Goal: Transaction & Acquisition: Purchase product/service

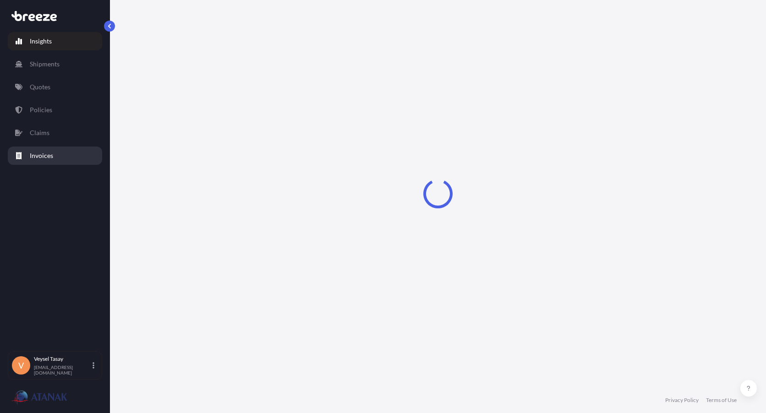
select select "2025"
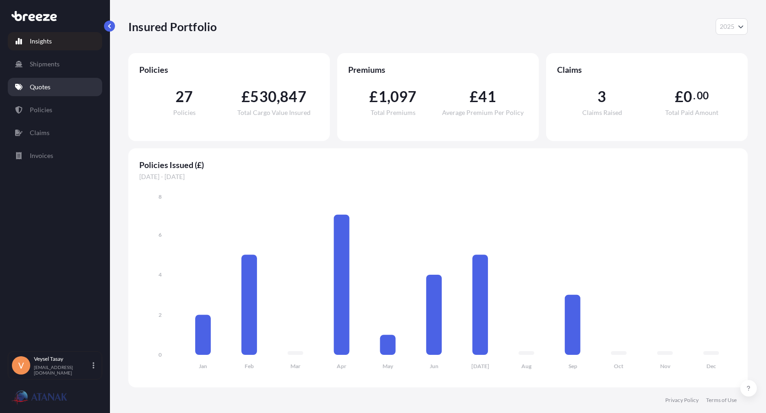
click at [38, 84] on p "Quotes" at bounding box center [40, 86] width 21 height 9
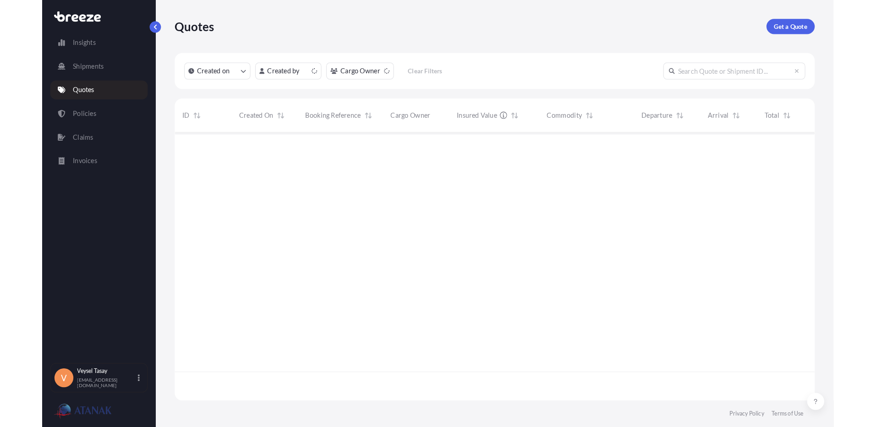
scroll to position [258, 613]
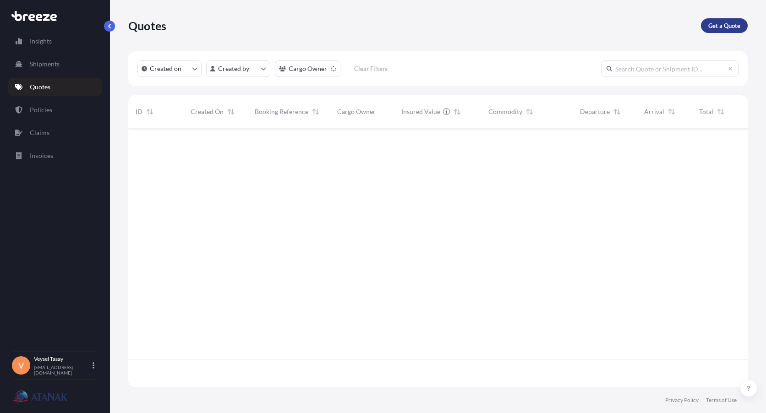
click at [732, 27] on p "Get a Quote" at bounding box center [725, 25] width 32 height 9
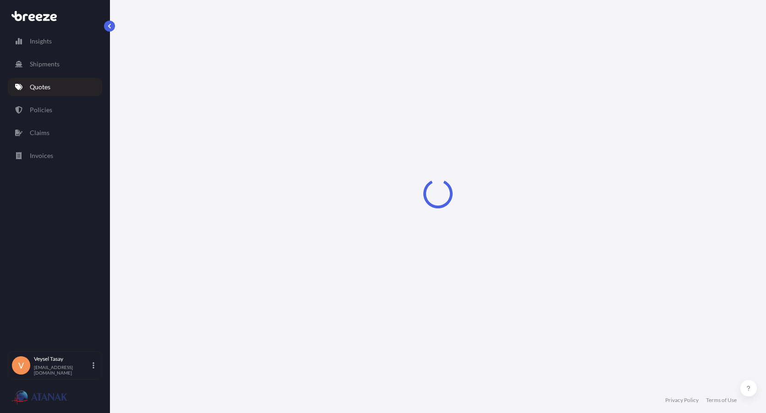
select select "Sea"
select select "1"
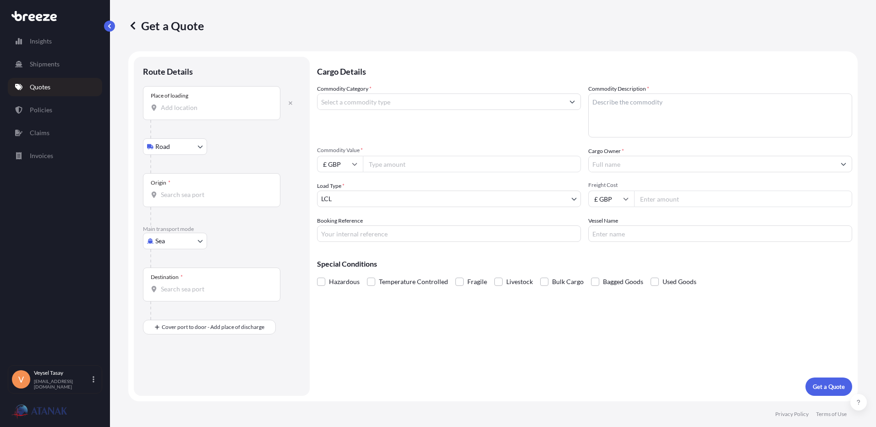
click at [197, 105] on input "Place of loading" at bounding box center [215, 107] width 108 height 9
click at [216, 103] on div "Place of loading" at bounding box center [211, 103] width 137 height 34
click at [216, 103] on input "Place of loading" at bounding box center [215, 107] width 108 height 9
paste input "[GEOGRAPHIC_DATA]"
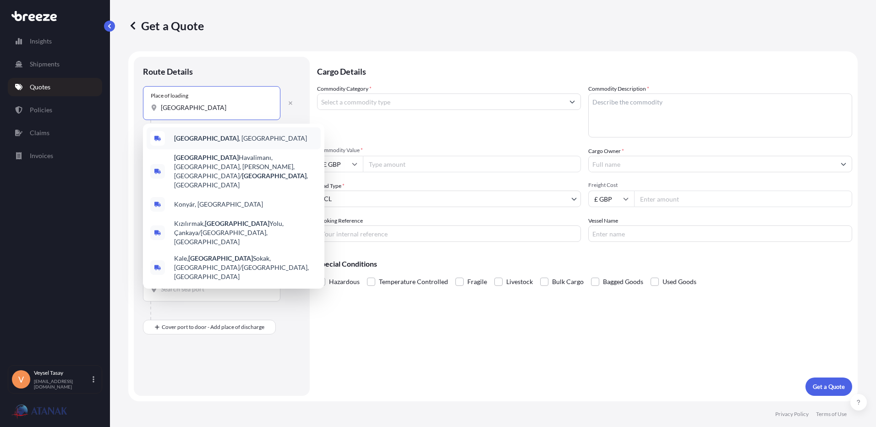
click at [231, 138] on div "[GEOGRAPHIC_DATA] , [GEOGRAPHIC_DATA]" at bounding box center [234, 138] width 174 height 22
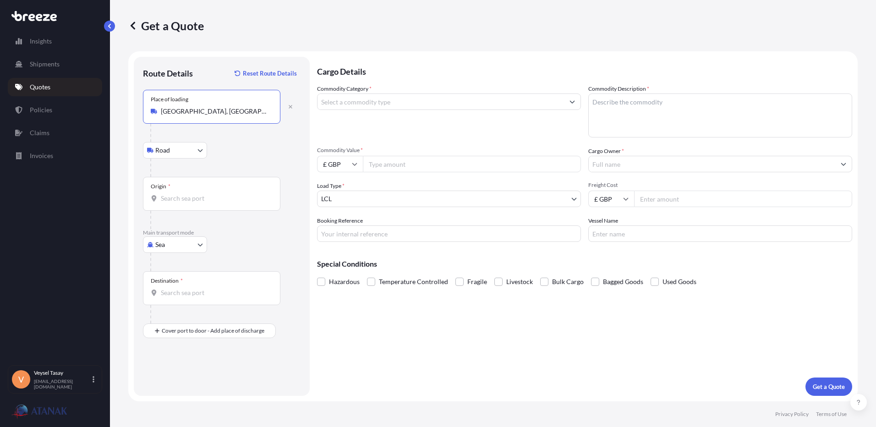
type input "[GEOGRAPHIC_DATA], [GEOGRAPHIC_DATA]"
click at [219, 193] on div "Origin *" at bounding box center [211, 194] width 137 height 34
click at [219, 194] on input "Origin *" at bounding box center [215, 198] width 108 height 9
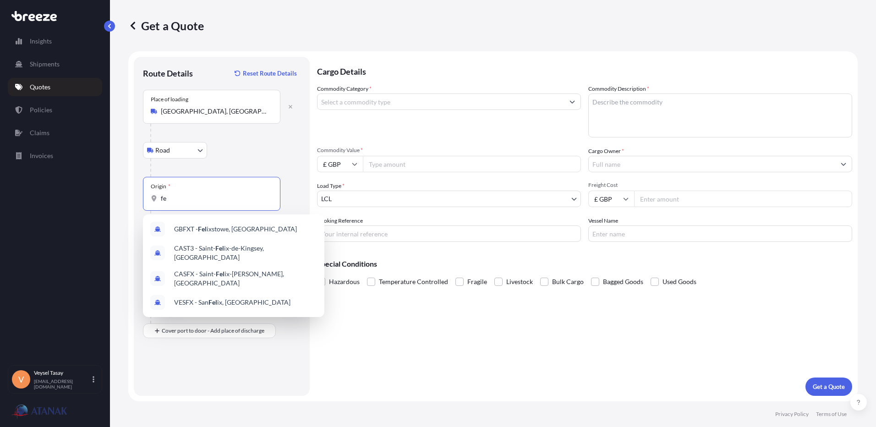
type input "f"
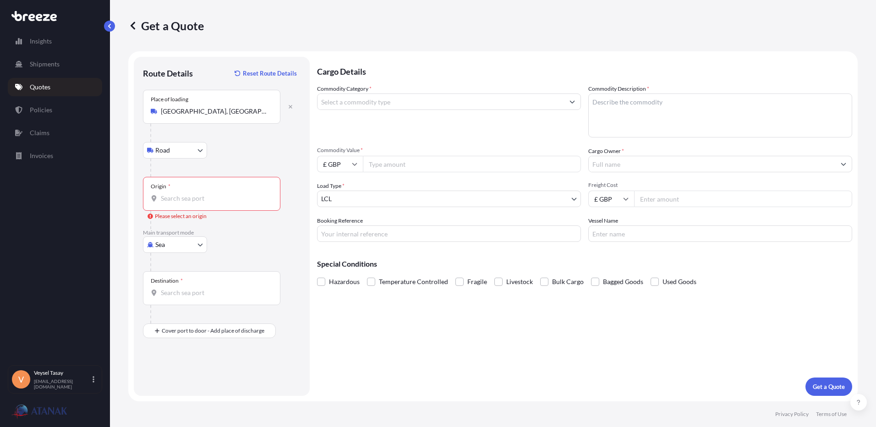
click at [159, 200] on div at bounding box center [212, 198] width 122 height 9
click at [161, 200] on input "Origin * Please select an origin" at bounding box center [215, 198] width 108 height 9
paste input "MERSIN"
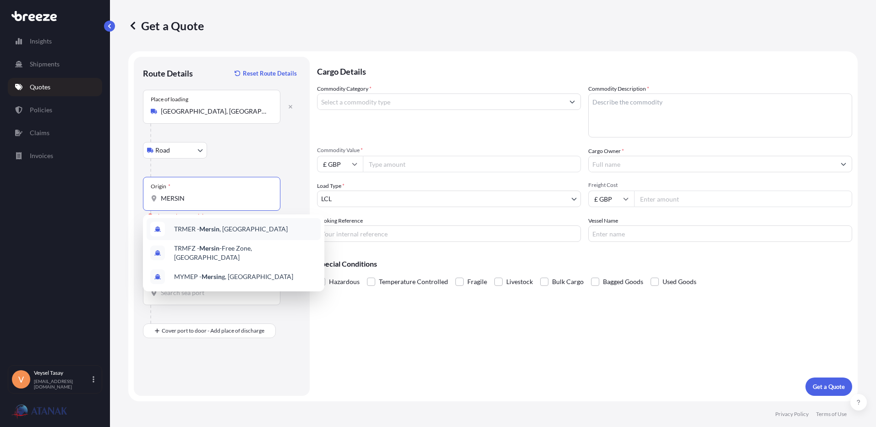
click at [253, 235] on div "TRMER - [GEOGRAPHIC_DATA] , [GEOGRAPHIC_DATA]" at bounding box center [234, 229] width 174 height 22
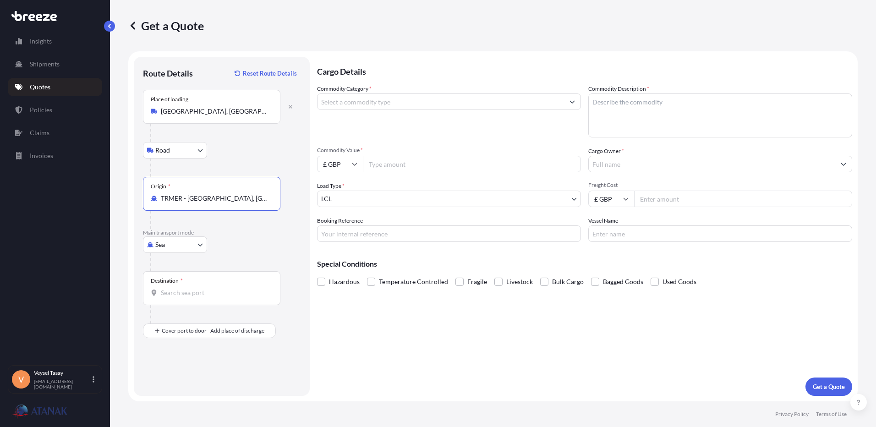
type input "TRMER - [GEOGRAPHIC_DATA], [GEOGRAPHIC_DATA]"
click at [204, 287] on div "Destination *" at bounding box center [211, 288] width 137 height 34
click at [204, 288] on input "Destination *" at bounding box center [215, 292] width 108 height 9
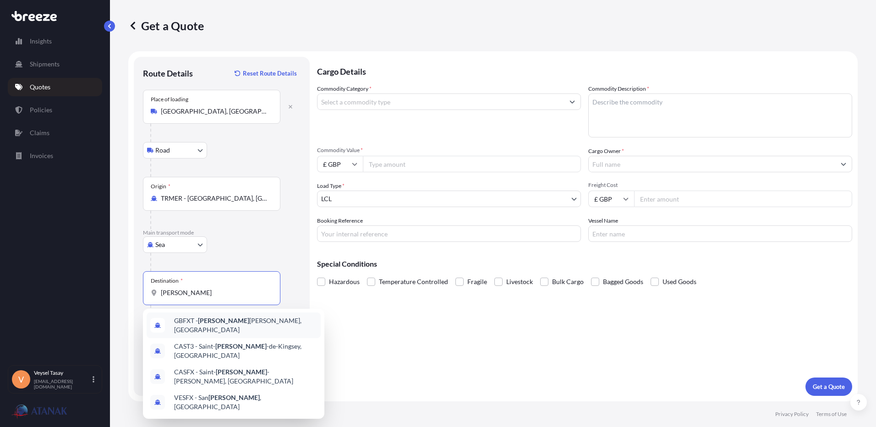
click at [231, 326] on span "GBFXT - [PERSON_NAME], [GEOGRAPHIC_DATA]" at bounding box center [245, 325] width 143 height 18
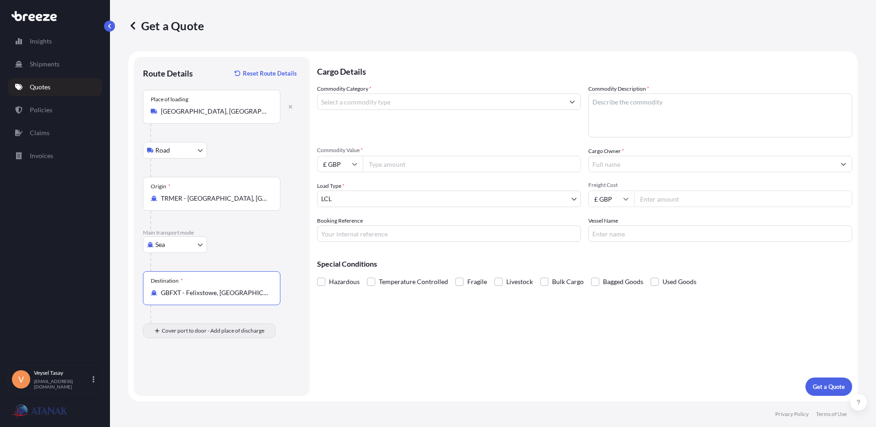
type input "GBFXT - Felixstowe, [GEOGRAPHIC_DATA]"
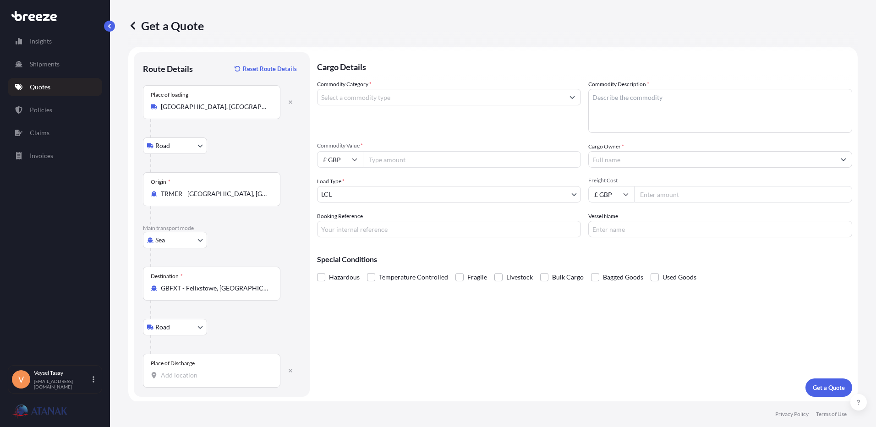
scroll to position [5, 0]
click at [215, 385] on div "Place of Discharge" at bounding box center [211, 370] width 137 height 34
click at [215, 379] on input "Place of Discharge" at bounding box center [215, 374] width 108 height 9
click at [187, 369] on div "Place of Discharge" at bounding box center [211, 370] width 137 height 34
drag, startPoint x: 187, startPoint y: 369, endPoint x: 177, endPoint y: 373, distance: 10.9
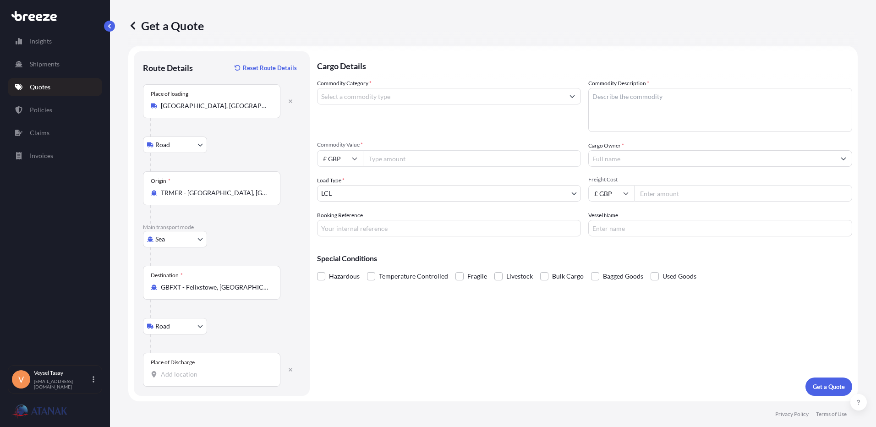
click at [179, 370] on input "Place of Discharge" at bounding box center [215, 374] width 108 height 9
paste input "ME10 2QB"
type input "Sittingbourne ME10 2QB, [GEOGRAPHIC_DATA]"
click at [491, 100] on input "Commodity Category *" at bounding box center [441, 96] width 247 height 16
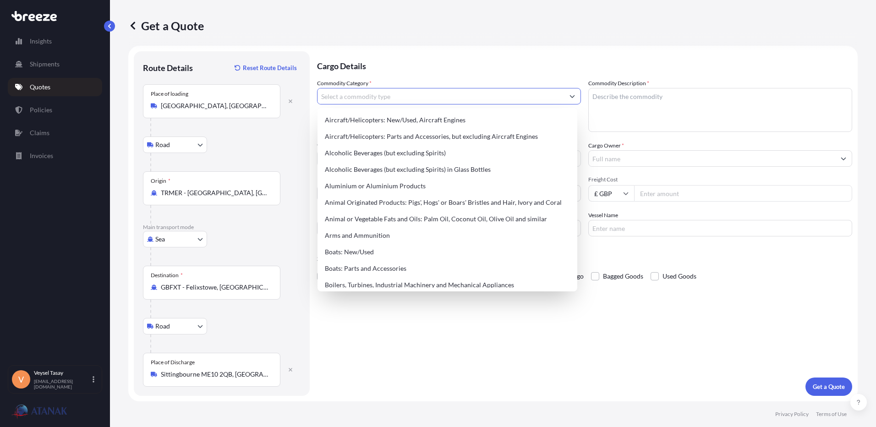
click at [494, 98] on input "Commodity Category *" at bounding box center [441, 96] width 247 height 16
click at [618, 88] on textarea "Commodity Description *" at bounding box center [720, 110] width 264 height 44
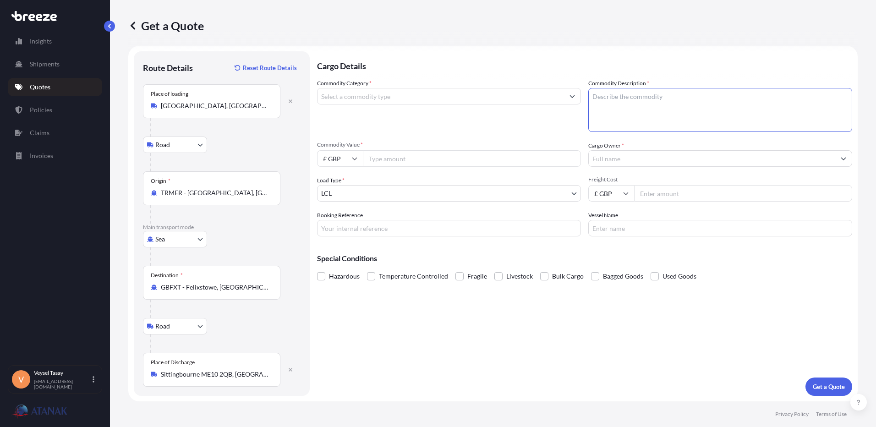
click at [554, 189] on body "Insights Shipments Quotes Policies Claims Invoices V Veysel Tasay [EMAIL_ADDRES…" at bounding box center [438, 213] width 876 height 427
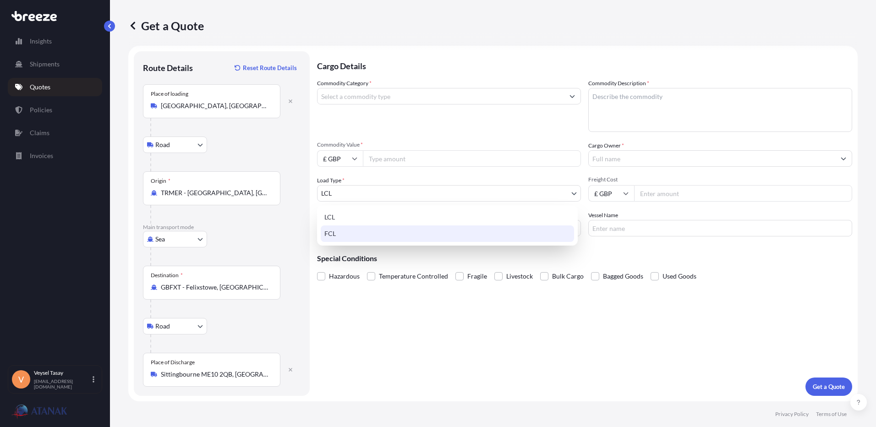
click at [481, 241] on div "FCL" at bounding box center [447, 233] width 253 height 16
select select "2"
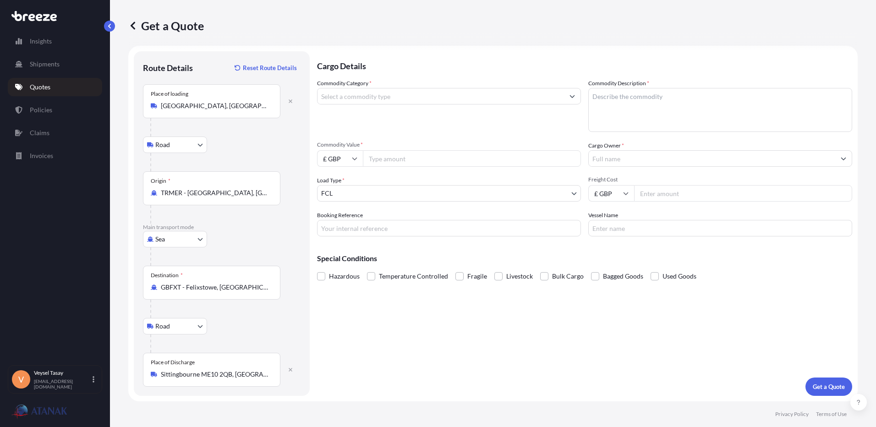
click at [459, 167] on div "Commodity Category * Commodity Description * Commodity Value * £ GBP Cargo Owne…" at bounding box center [584, 158] width 535 height 158
click at [460, 162] on input "Commodity Value *" at bounding box center [472, 158] width 218 height 16
click at [496, 99] on input "Commodity Category *" at bounding box center [441, 96] width 247 height 16
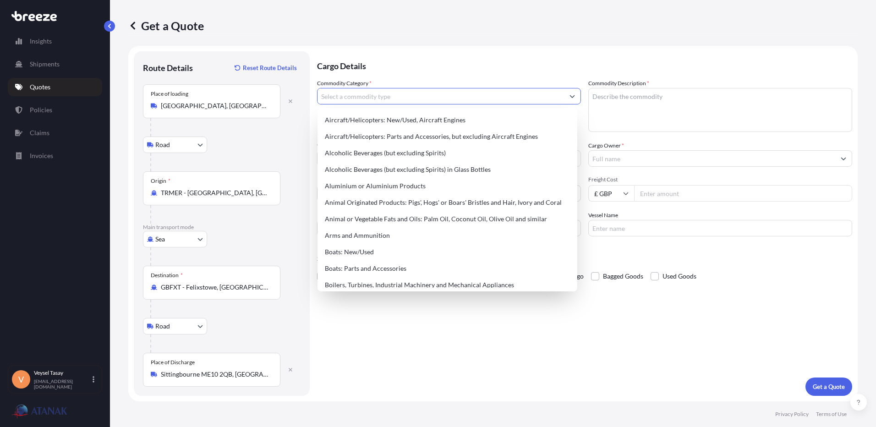
click at [519, 96] on input "Commodity Category *" at bounding box center [441, 96] width 247 height 16
click at [599, 367] on div "Cargo Details Commodity Category * Commodity Description * Commodity Value * £ …" at bounding box center [584, 223] width 535 height 345
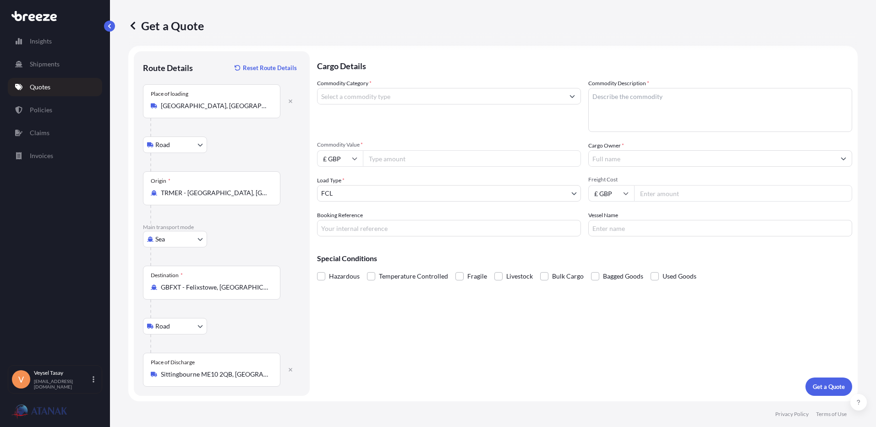
click at [456, 99] on input "Commodity Category *" at bounding box center [441, 96] width 247 height 16
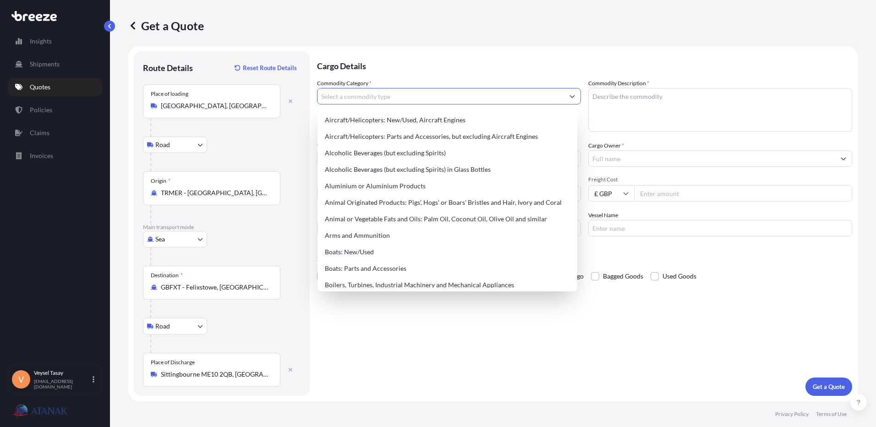
click at [456, 99] on input "Commodity Category *" at bounding box center [441, 96] width 247 height 16
click at [657, 135] on div "Commodity Category * Commodity Description * Commodity Value * £ GBP Cargo Owne…" at bounding box center [584, 158] width 535 height 158
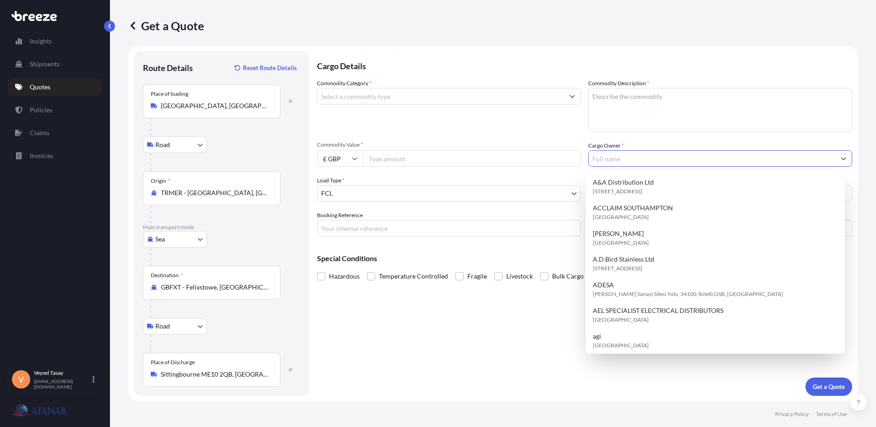
click at [686, 163] on input "Cargo Owner *" at bounding box center [712, 158] width 247 height 16
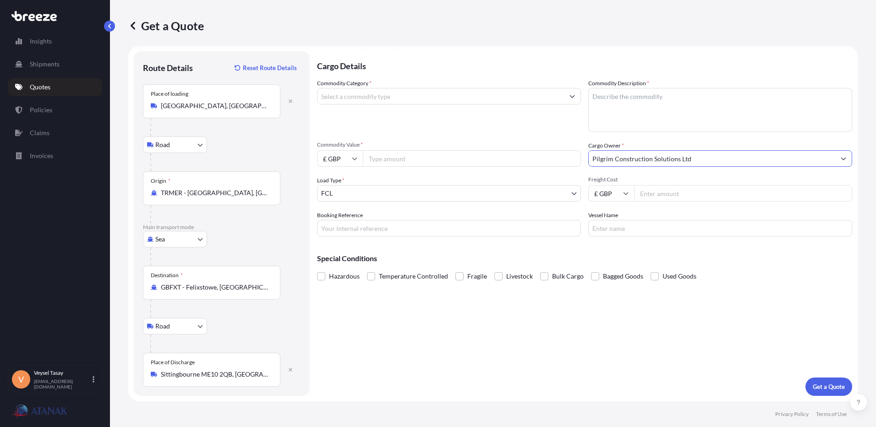
type input "Pilgrim Construction Solutions Ltd"
click at [662, 195] on input "Freight Cost" at bounding box center [743, 193] width 218 height 16
click at [672, 192] on input "Freight Cost" at bounding box center [743, 193] width 218 height 16
type input "1950"
click at [401, 227] on input "Booking Reference" at bounding box center [449, 228] width 264 height 16
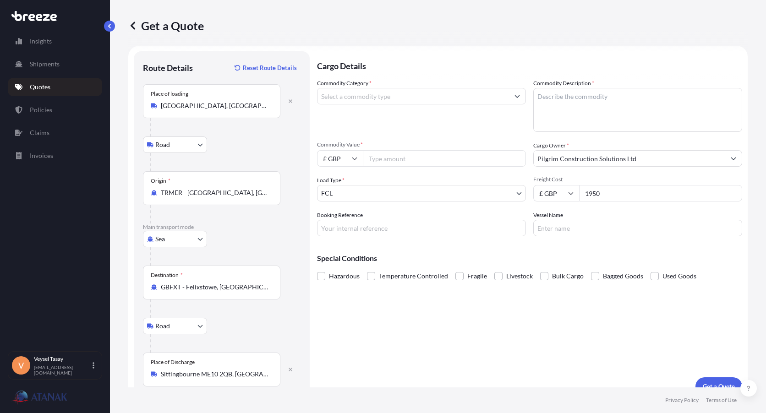
drag, startPoint x: 432, startPoint y: 228, endPoint x: 425, endPoint y: 226, distance: 7.0
click at [432, 228] on input "Booking Reference" at bounding box center [421, 228] width 209 height 16
paste input "ATA2520772"
type input "ATA2520772"
click at [568, 228] on input "Vessel Name" at bounding box center [637, 228] width 209 height 16
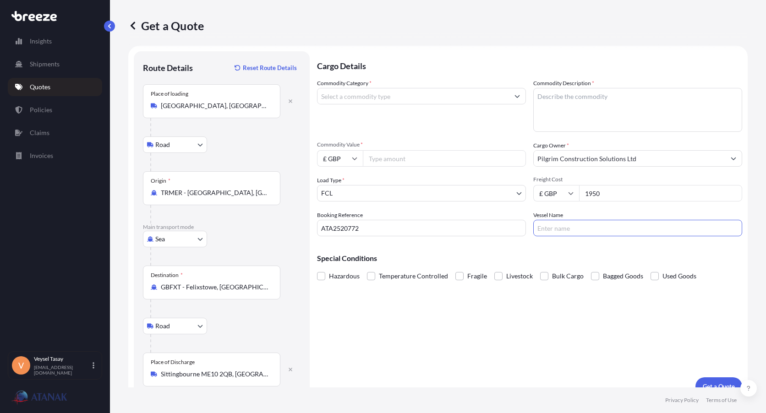
click at [416, 159] on input "Commodity Value *" at bounding box center [444, 158] width 163 height 16
click at [427, 92] on input "Commodity Category *" at bounding box center [414, 96] width 192 height 16
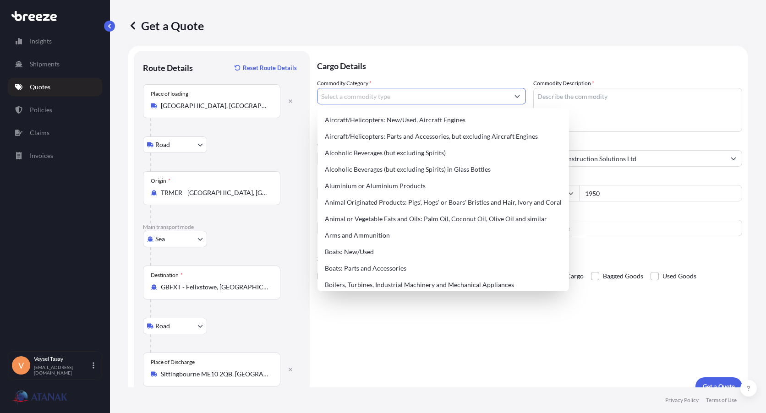
click at [427, 91] on input "Commodity Category *" at bounding box center [414, 96] width 192 height 16
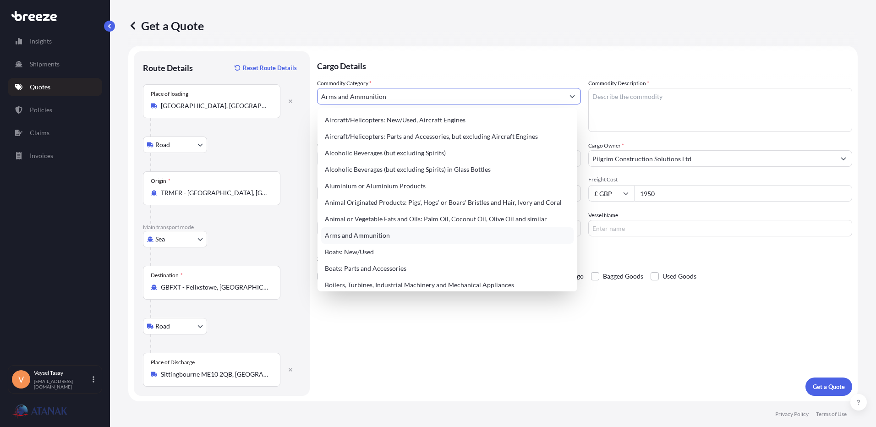
type input "Arms and Ammunition"
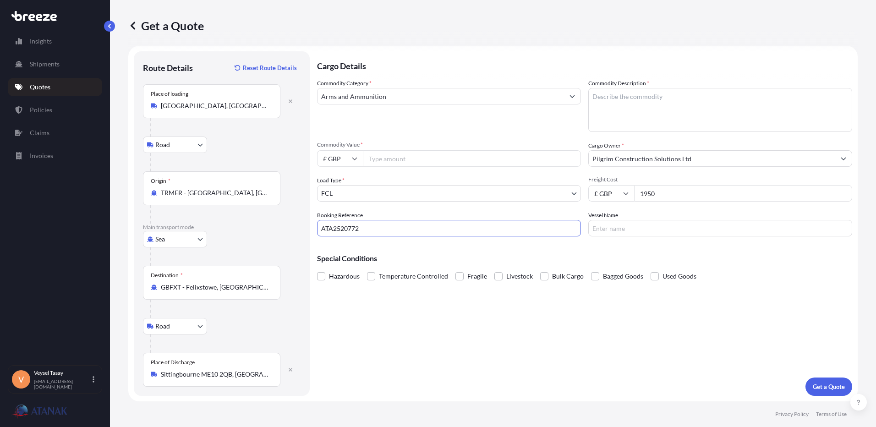
click at [350, 230] on input "ATA2520772" at bounding box center [449, 228] width 264 height 16
click at [232, 374] on input "Sittingbourne ME10 2QB, [GEOGRAPHIC_DATA]" at bounding box center [215, 374] width 108 height 9
drag, startPoint x: 251, startPoint y: 376, endPoint x: 22, endPoint y: 357, distance: 229.1
click at [22, 357] on div "Insights Shipments Quotes Policies Claims Invoices V Veysel Tasay [EMAIL_ADDRES…" at bounding box center [438, 213] width 876 height 427
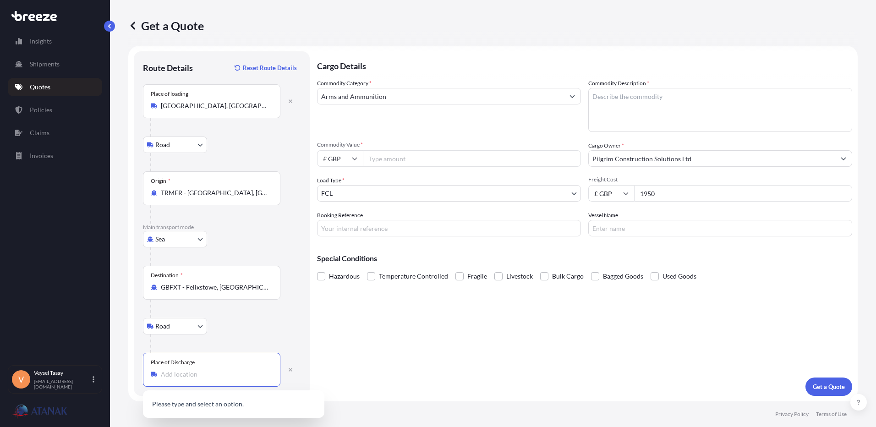
paste input "BS4 4AX"
type input "[STREET_ADDRESS]"
click at [350, 228] on input "Booking Reference" at bounding box center [449, 228] width 264 height 16
paste input "ATA2519956"
type input "ATA2519956"
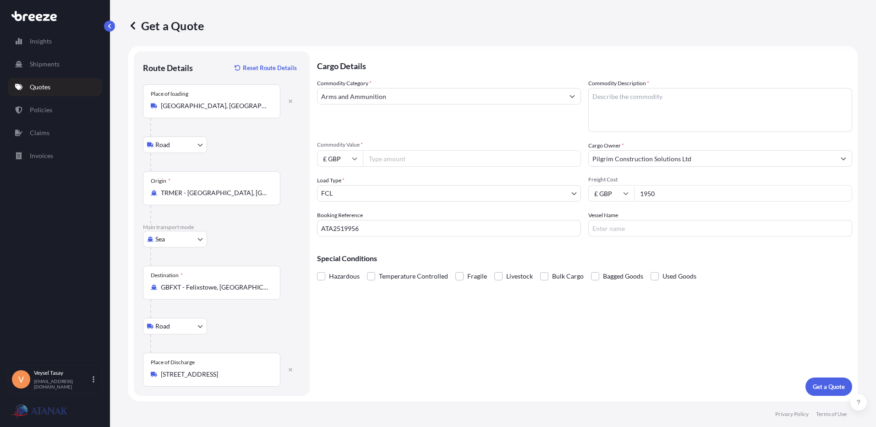
click at [406, 101] on input "Arms and Ammunition" at bounding box center [441, 96] width 247 height 16
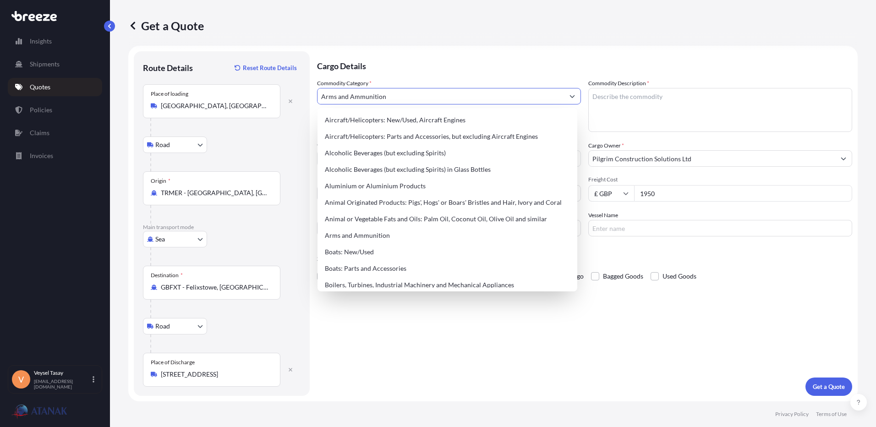
drag, startPoint x: 402, startPoint y: 92, endPoint x: 302, endPoint y: 90, distance: 99.9
click at [302, 90] on form "Route Details Reset Route Details Place of loading [GEOGRAPHIC_DATA], [GEOGRAPH…" at bounding box center [493, 224] width 730 height 356
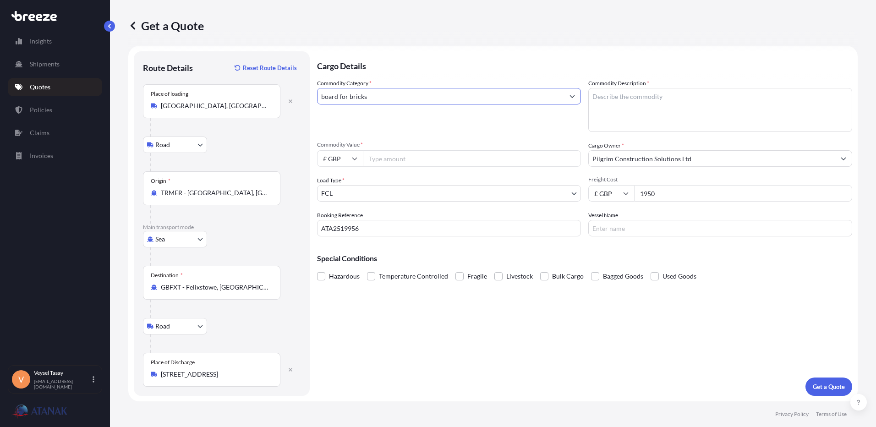
type input "board for bricks"
click at [627, 110] on textarea "Commodity Description *" at bounding box center [720, 110] width 264 height 44
click at [650, 103] on textarea "Commodity Description *" at bounding box center [720, 110] width 264 height 44
paste textarea "20 BOARD FOR BRICK"
click at [654, 115] on textarea "20 BOARD FOR BRICK" at bounding box center [720, 110] width 264 height 44
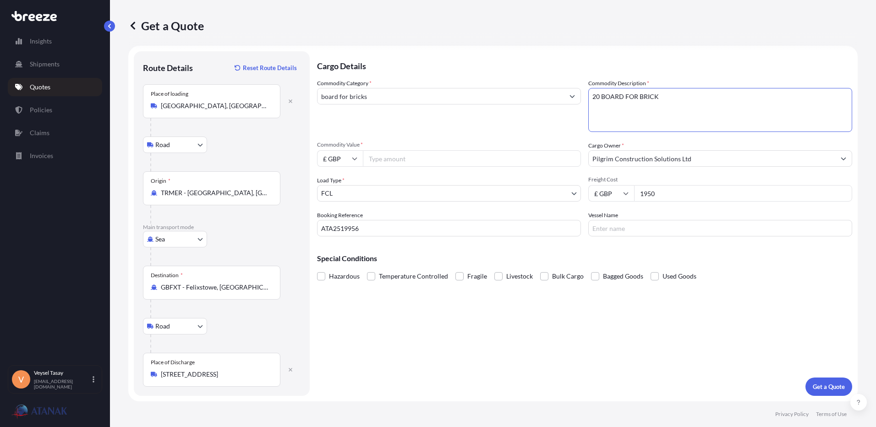
paste textarea "PALLETS HS CODE:680210009019"
type textarea "20 BOARD FOR BRICK PALLETS HS CODE:680210009019"
click at [490, 99] on input "board for bricks" at bounding box center [441, 96] width 247 height 16
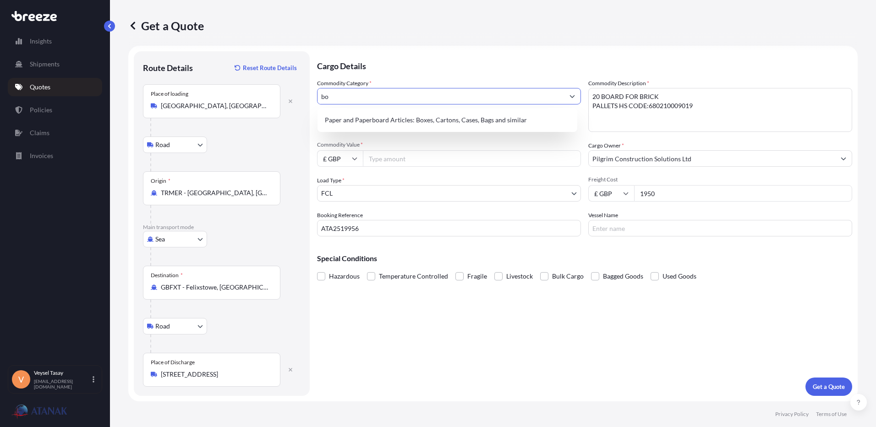
type input "b"
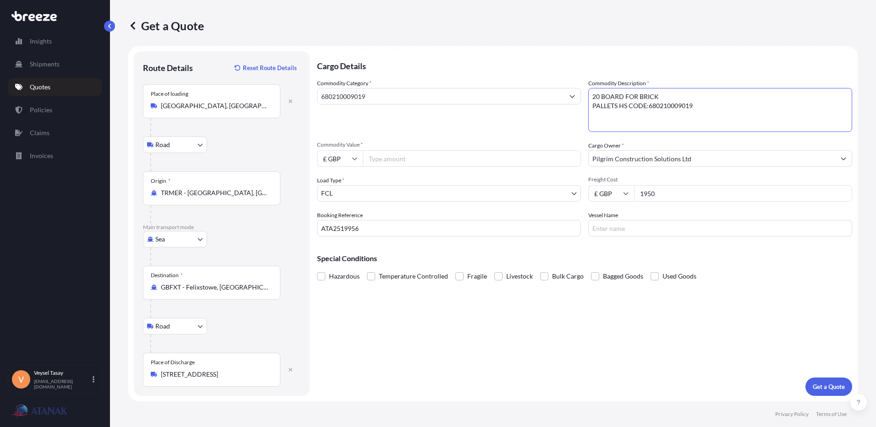
click at [484, 102] on input "680210009019" at bounding box center [441, 96] width 247 height 16
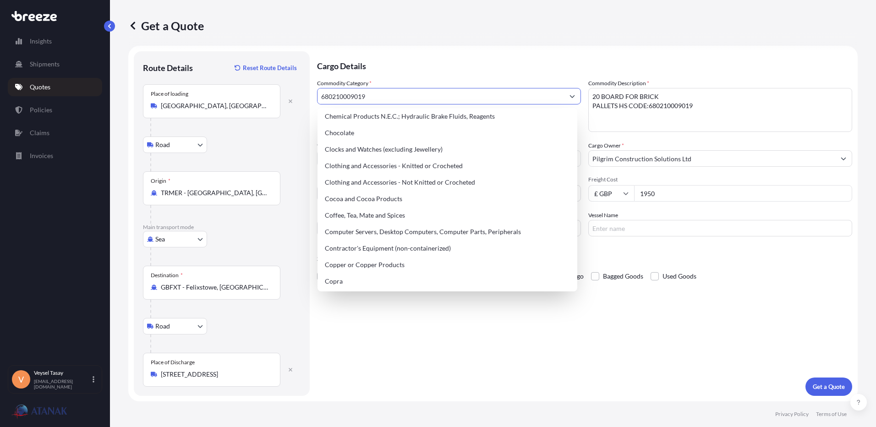
scroll to position [321, 0]
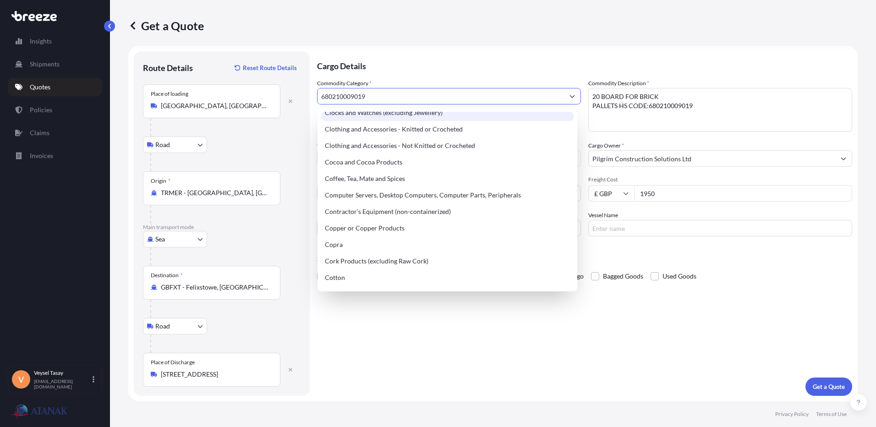
drag, startPoint x: 384, startPoint y: 96, endPoint x: 258, endPoint y: 101, distance: 125.7
click at [258, 101] on form "Route Details Reset Route Details Place of loading [GEOGRAPHIC_DATA], [GEOGRAPH…" at bounding box center [493, 224] width 730 height 356
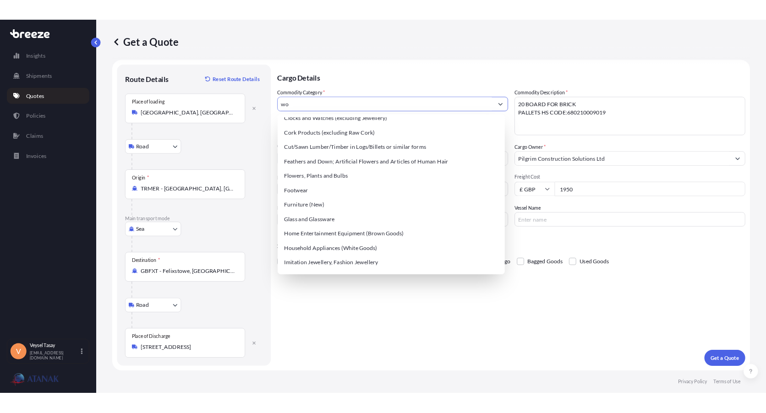
scroll to position [0, 0]
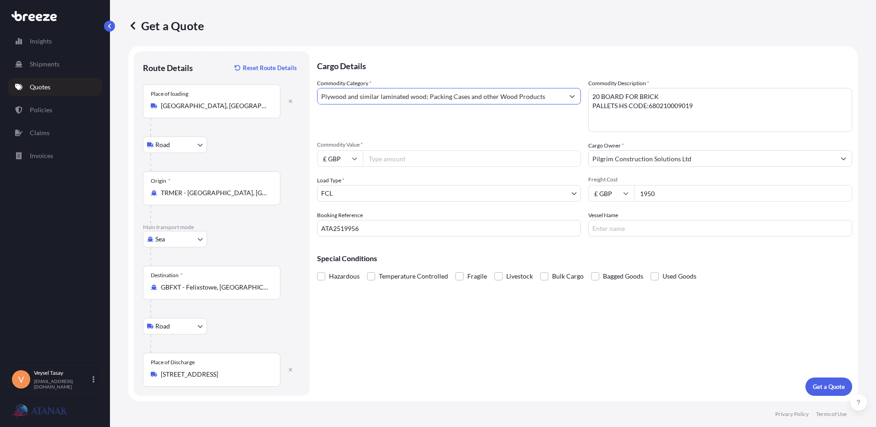
type input "Plywood and similar laminated wood; Packing Cases and other Wood Products"
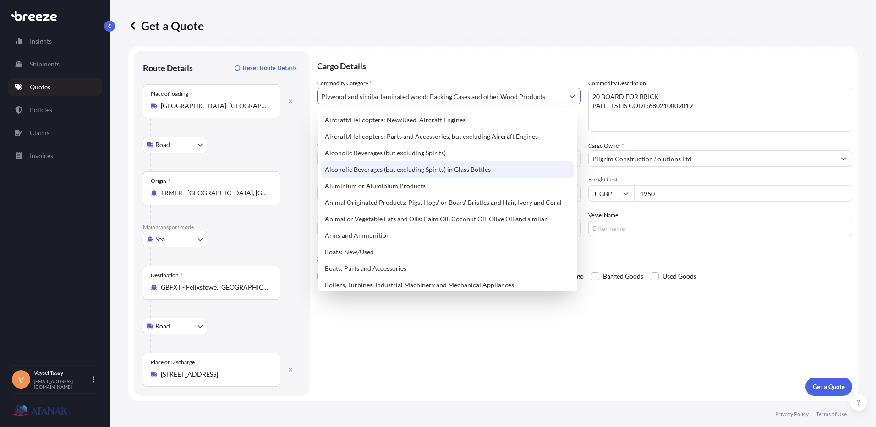
click at [690, 190] on input "1950" at bounding box center [743, 193] width 218 height 16
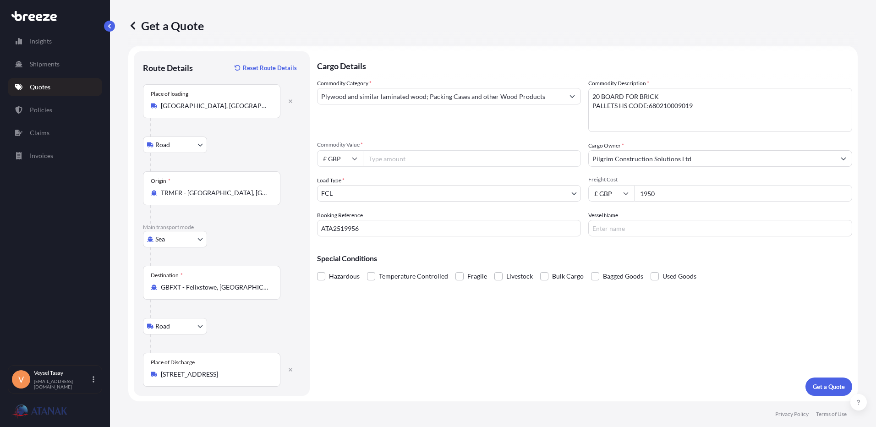
click at [397, 158] on input "Commodity Value *" at bounding box center [472, 158] width 218 height 16
paste input "10.41"
type input "10414.88"
click at [353, 159] on icon at bounding box center [354, 158] width 5 height 5
click at [344, 185] on div "€ EUR" at bounding box center [340, 183] width 38 height 17
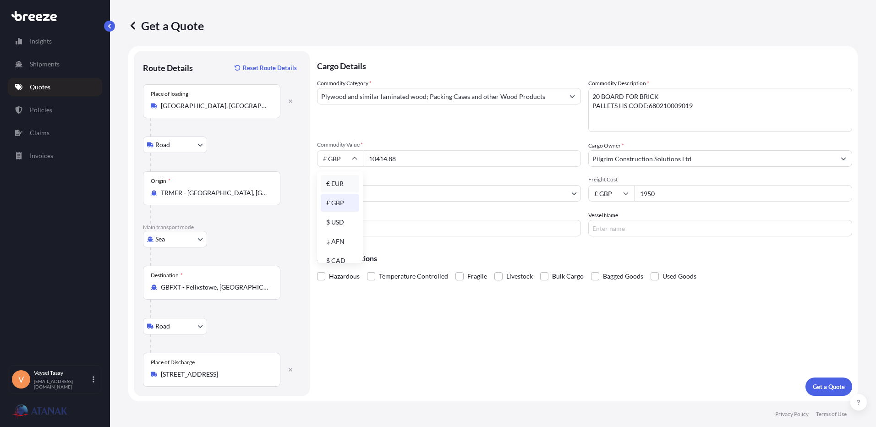
type input "€ EUR"
click at [435, 160] on input "10414.88" at bounding box center [472, 158] width 218 height 16
click at [476, 182] on div "Load Type * FCL" at bounding box center [449, 189] width 264 height 26
click at [628, 222] on input "Vessel Name" at bounding box center [720, 228] width 264 height 16
paste input "[PERSON_NAME] MEN 537N"
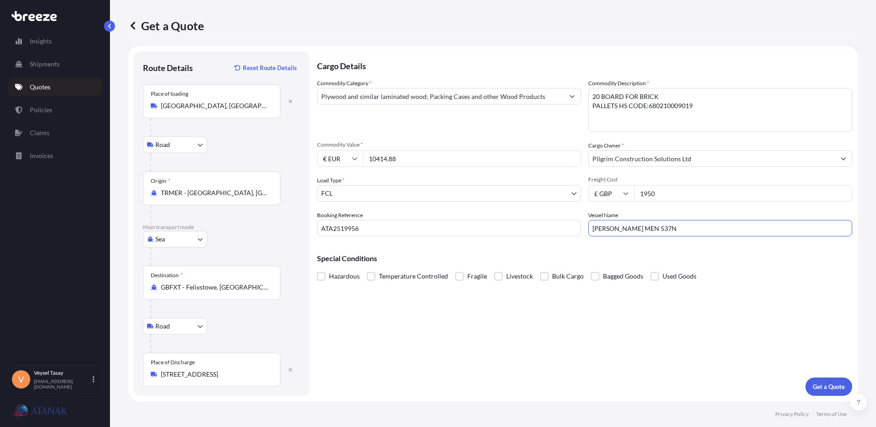
type input "[PERSON_NAME] MEN 537N"
click at [639, 259] on p "Special Conditions" at bounding box center [584, 258] width 535 height 7
click at [468, 376] on div "Cargo Details Commodity Category * Plywood and similar laminated wood; Packing …" at bounding box center [584, 223] width 535 height 345
click at [338, 231] on input "ATA2519956" at bounding box center [449, 228] width 264 height 16
click at [337, 231] on input "ATA2519956" at bounding box center [449, 228] width 264 height 16
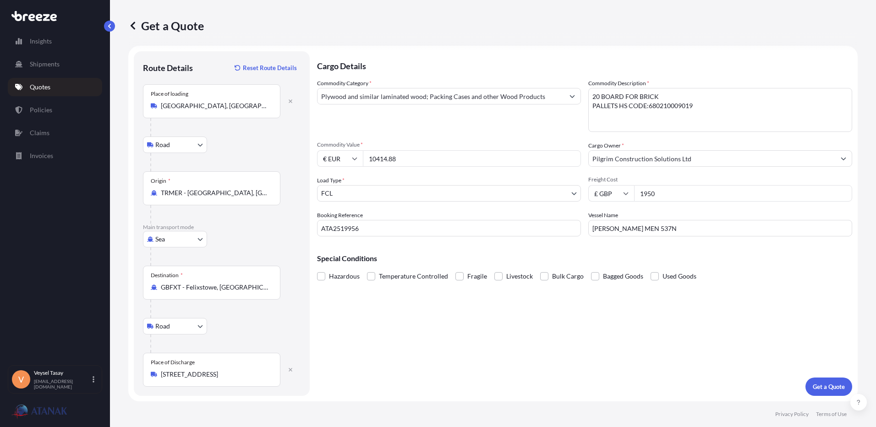
click at [612, 315] on div "Cargo Details Commodity Category * Plywood and similar laminated wood; Packing …" at bounding box center [584, 223] width 535 height 345
click at [342, 229] on input "ATA2519956" at bounding box center [449, 228] width 264 height 16
click at [345, 233] on input "ATA2519956" at bounding box center [449, 228] width 264 height 16
click at [346, 232] on input "ATA2519956" at bounding box center [449, 228] width 264 height 16
click at [580, 322] on div "Cargo Details Commodity Category * Plywood and similar laminated wood; Packing …" at bounding box center [584, 223] width 535 height 345
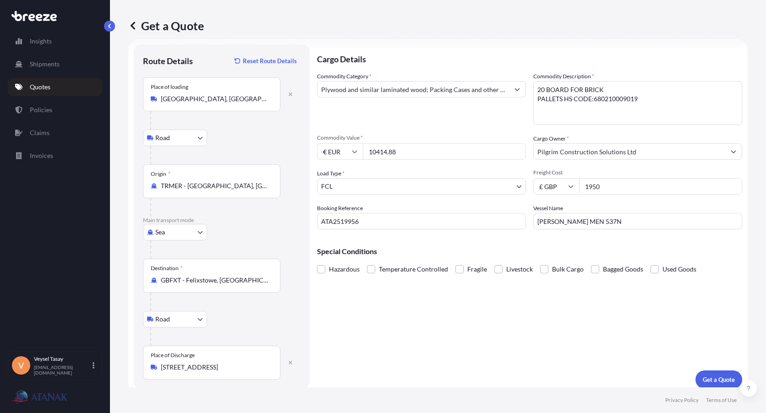
scroll to position [19, 0]
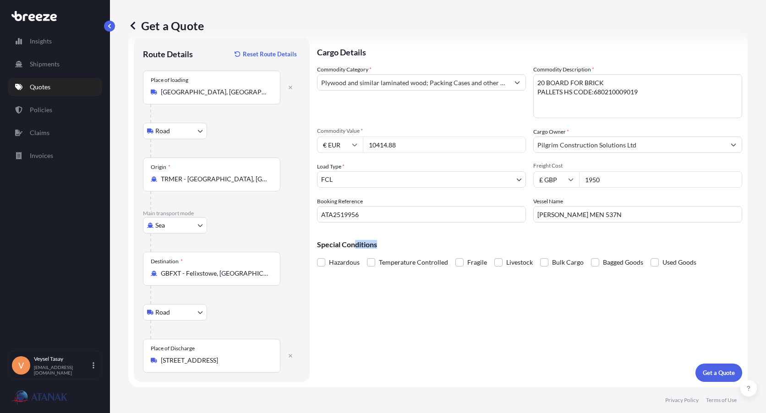
drag, startPoint x: 357, startPoint y: 246, endPoint x: 388, endPoint y: 244, distance: 31.2
click at [388, 244] on p "Special Conditions" at bounding box center [529, 244] width 425 height 7
drag, startPoint x: 388, startPoint y: 244, endPoint x: 396, endPoint y: 244, distance: 7.3
click at [396, 244] on p "Special Conditions" at bounding box center [529, 244] width 425 height 7
click at [703, 370] on p "Get a Quote" at bounding box center [719, 372] width 32 height 9
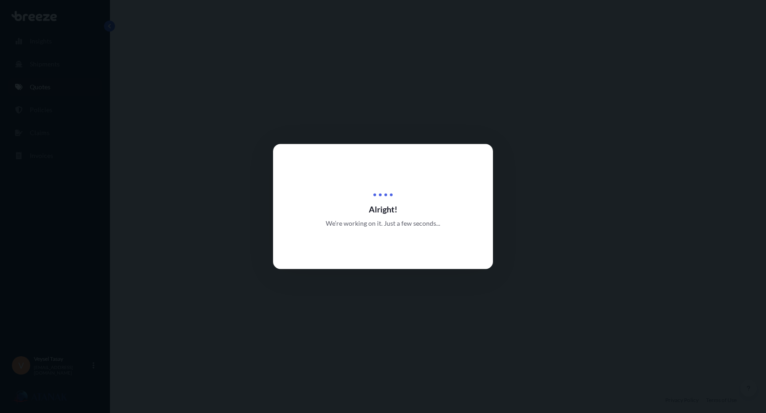
select select "Road"
select select "Sea"
select select "Road"
select select "2"
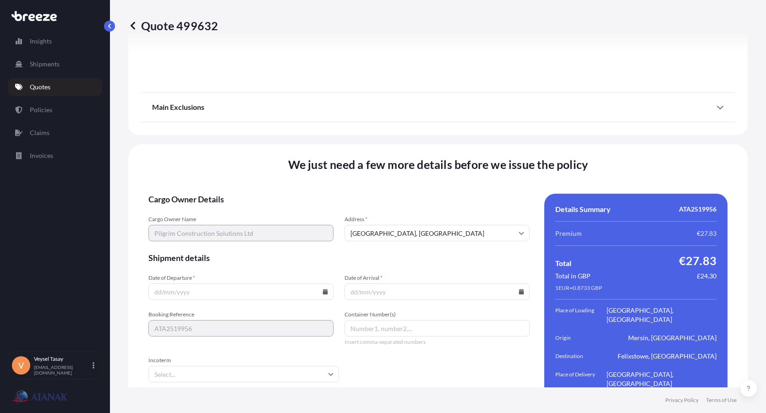
scroll to position [1224, 0]
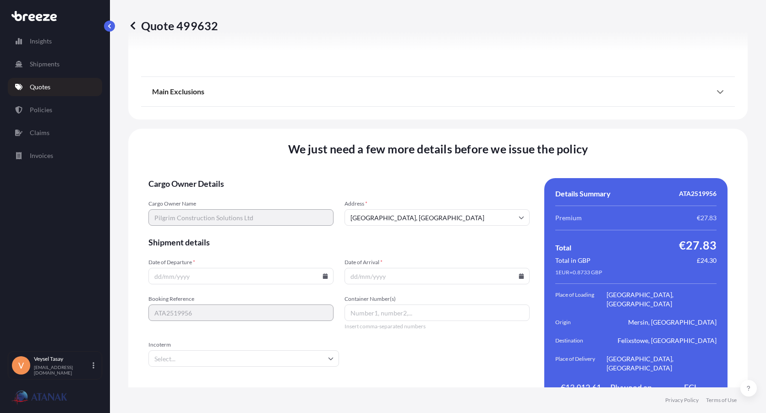
click at [371, 209] on input "[GEOGRAPHIC_DATA], [GEOGRAPHIC_DATA]" at bounding box center [437, 217] width 185 height 16
click at [410, 209] on input "[GEOGRAPHIC_DATA], [GEOGRAPHIC_DATA]" at bounding box center [437, 217] width 185 height 16
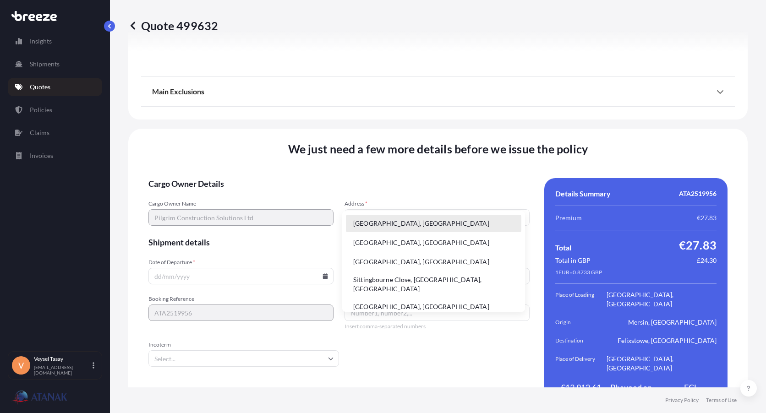
click at [306, 200] on div "Cargo Owner Name Pilgrim Construction Solutions Ltd Address * [GEOGRAPHIC_DATA]…" at bounding box center [338, 213] width 381 height 26
paste input "BS4 4AX"
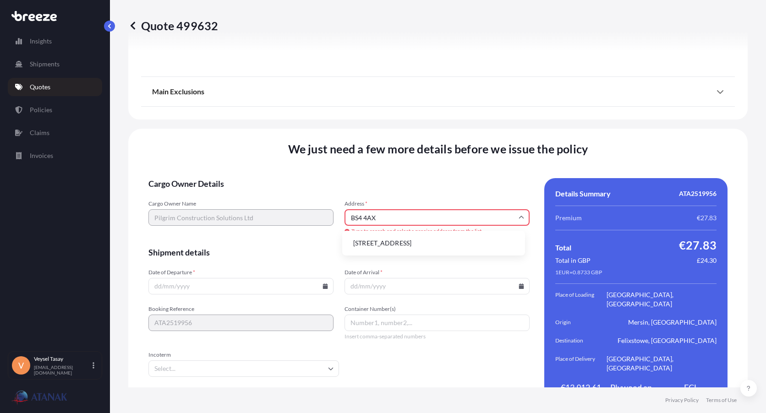
click at [380, 242] on li "[STREET_ADDRESS]" at bounding box center [434, 243] width 176 height 17
type input "[STREET_ADDRESS]"
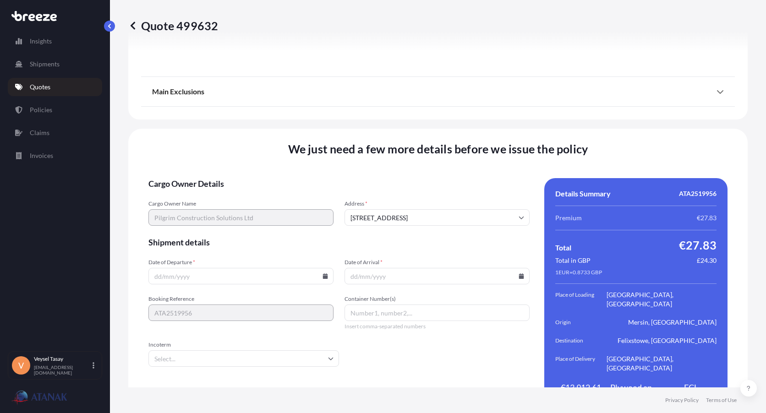
click at [353, 268] on input "Date of Arrival *" at bounding box center [437, 276] width 185 height 16
type input "[DATE]"
click at [234, 268] on input "Date of Departure *" at bounding box center [240, 276] width 185 height 16
type input "[DATE]"
click at [329, 358] on icon at bounding box center [331, 359] width 5 height 3
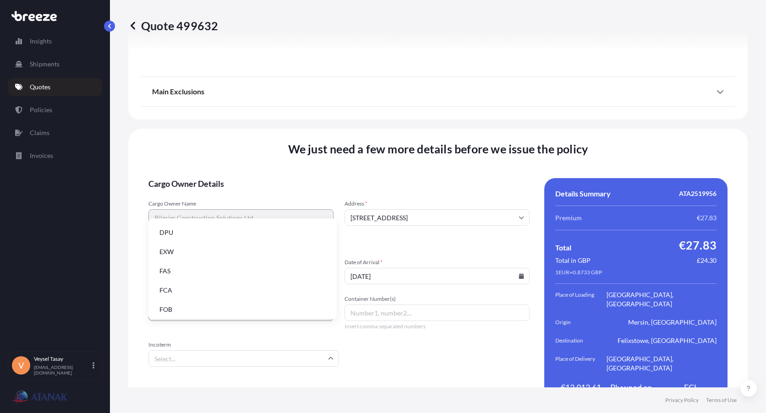
scroll to position [116, 0]
click at [277, 257] on li "EXW" at bounding box center [242, 249] width 181 height 17
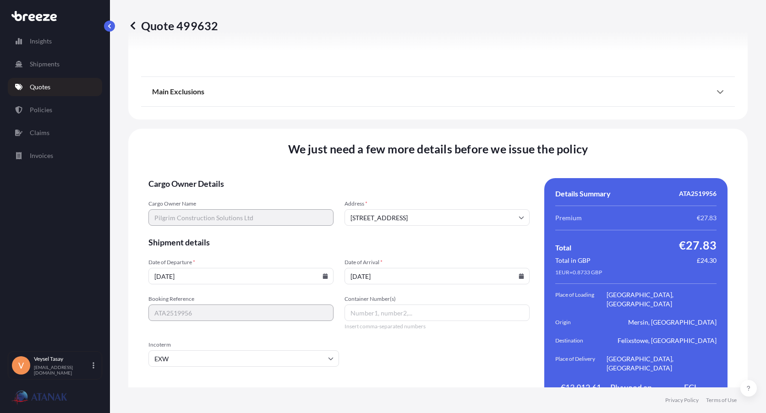
click at [350, 335] on form "Cargo Owner Details Cargo Owner Name Pilgrim Construction Solutions Ltd Address…" at bounding box center [338, 294] width 381 height 233
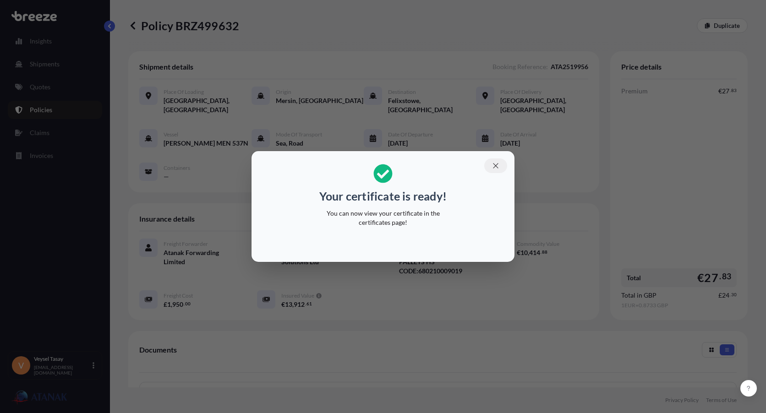
click at [493, 166] on icon "button" at bounding box center [496, 166] width 8 height 8
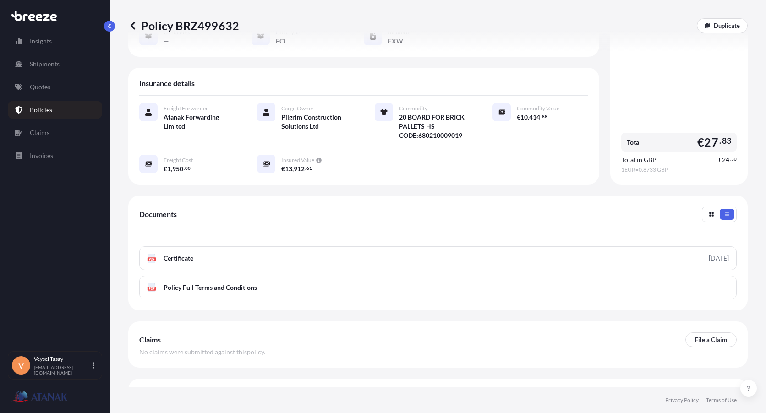
scroll to position [147, 0]
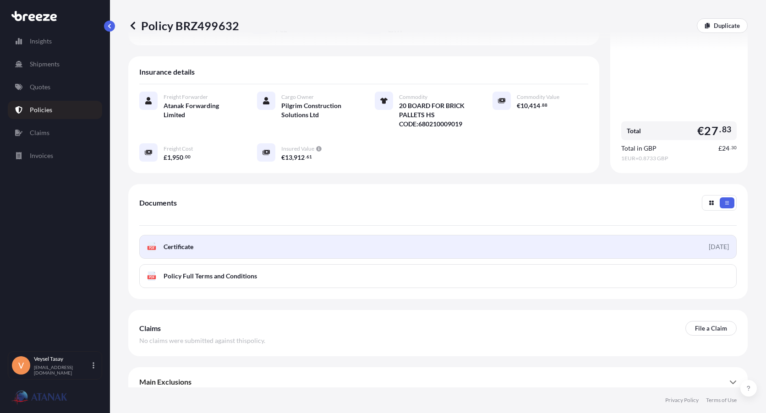
click at [213, 238] on link "PDF Certificate [DATE]" at bounding box center [438, 247] width 598 height 24
